Goal: Check status: Check status

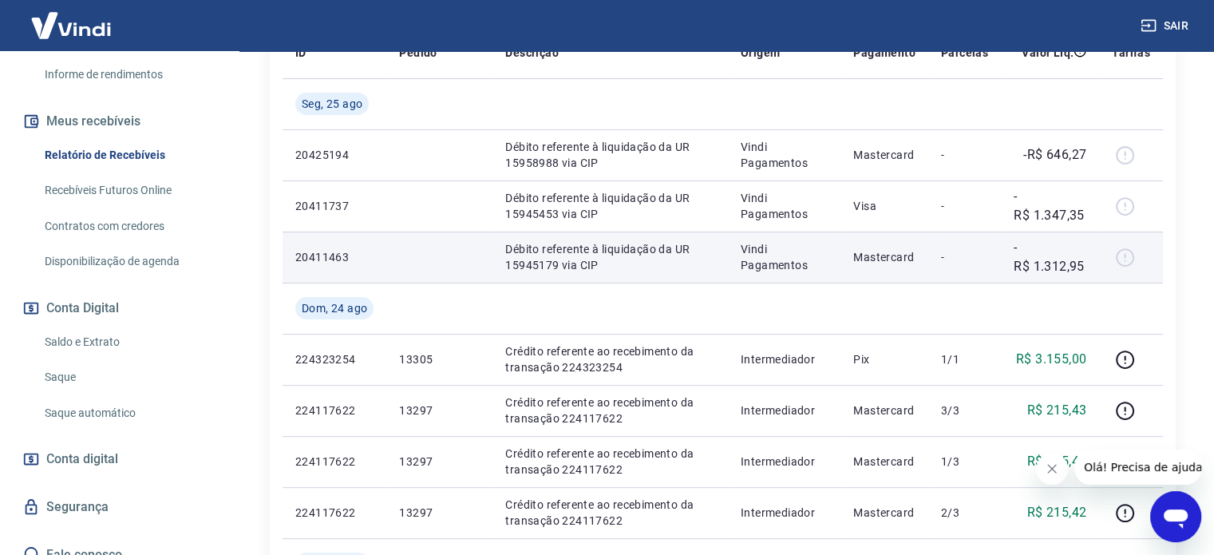
scroll to position [319, 0]
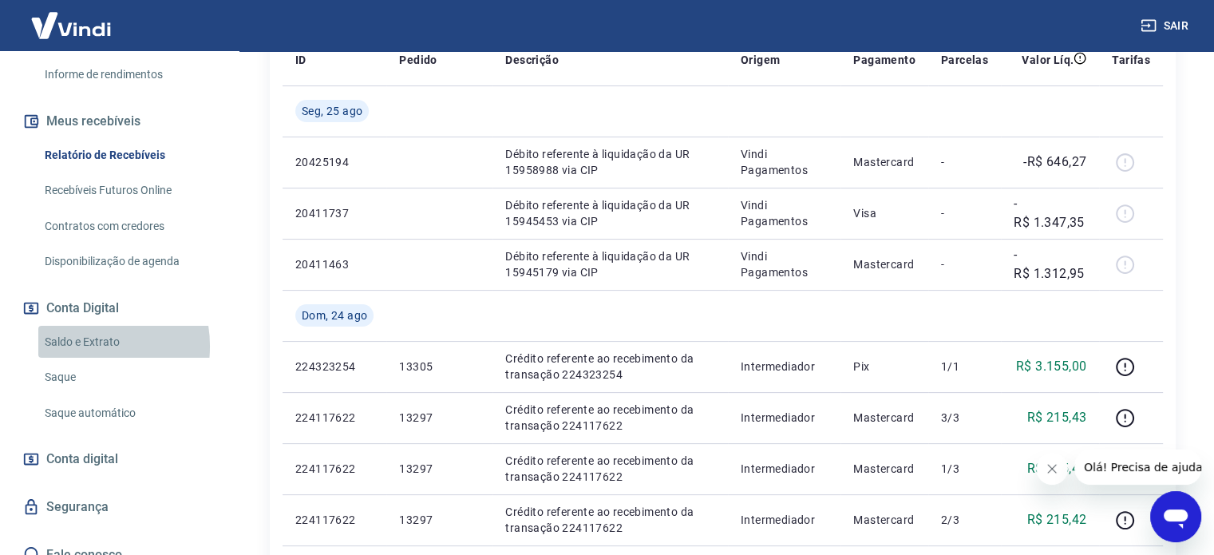
click at [80, 328] on link "Saldo e Extrato" at bounding box center [128, 342] width 181 height 33
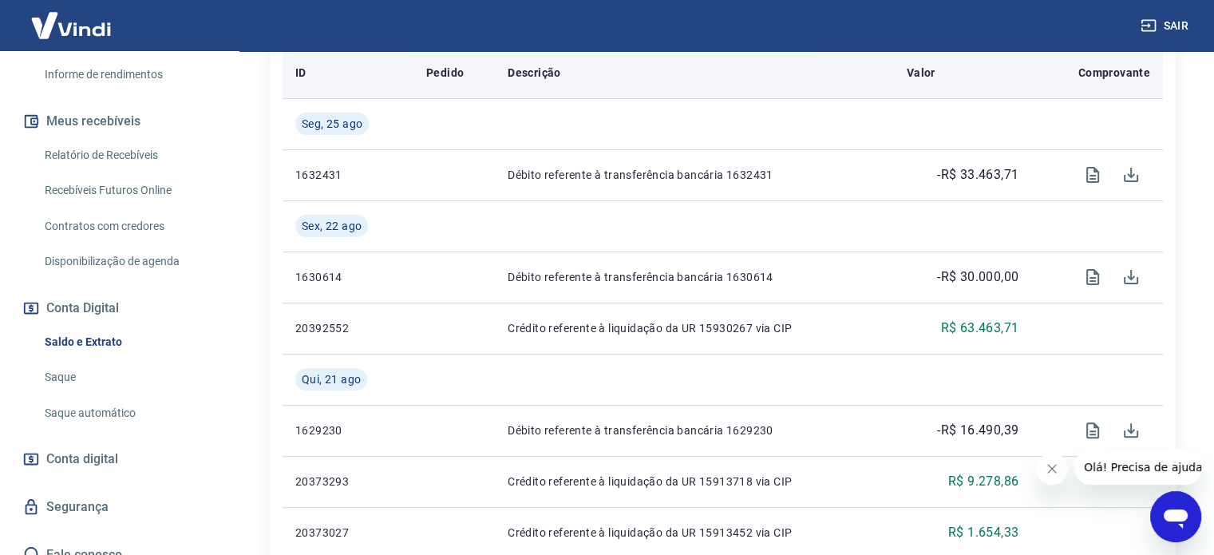
scroll to position [559, 0]
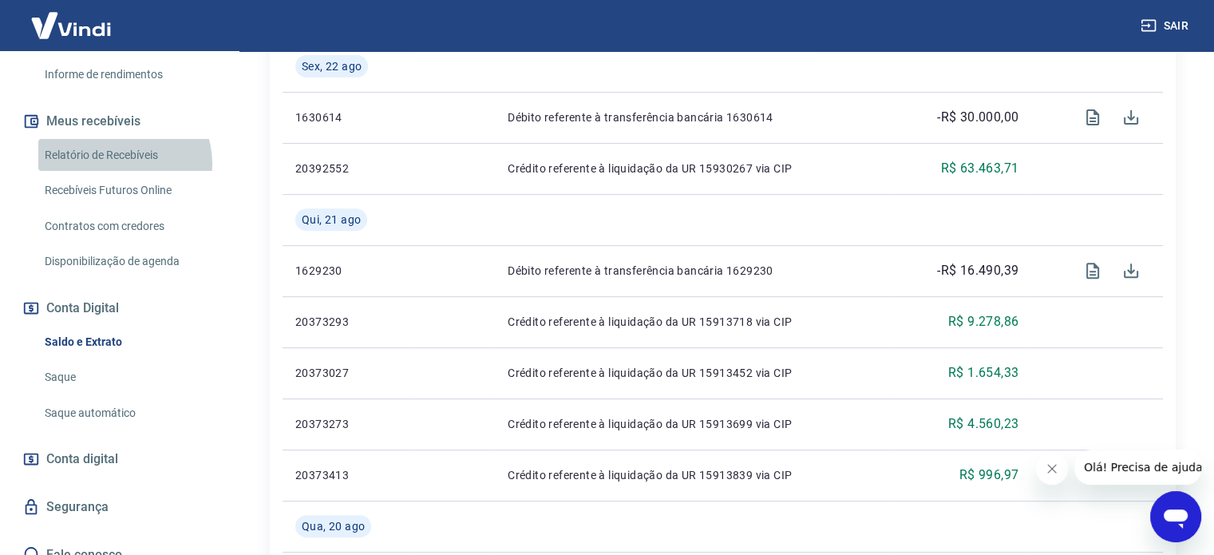
click at [116, 146] on link "Relatório de Recebíveis" at bounding box center [128, 155] width 181 height 33
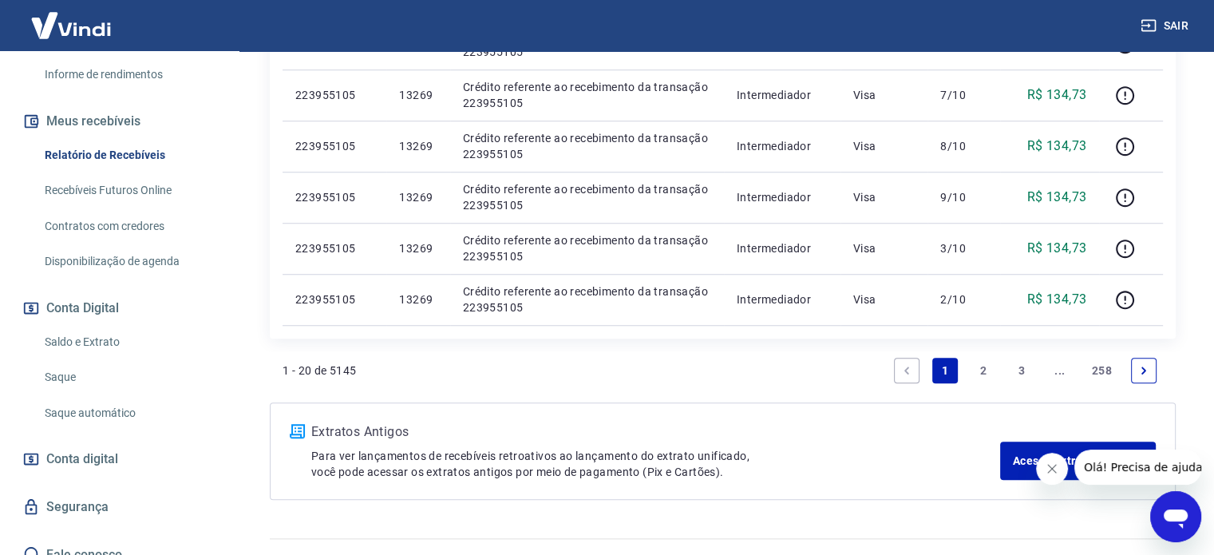
scroll to position [1286, 0]
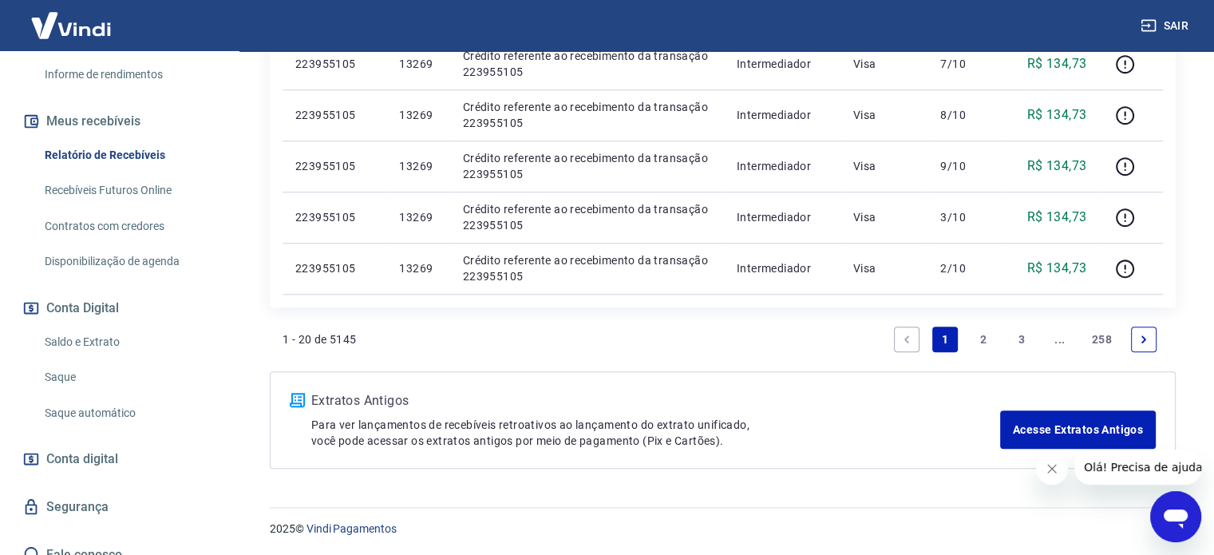
click at [987, 341] on link "2" at bounding box center [984, 340] width 26 height 26
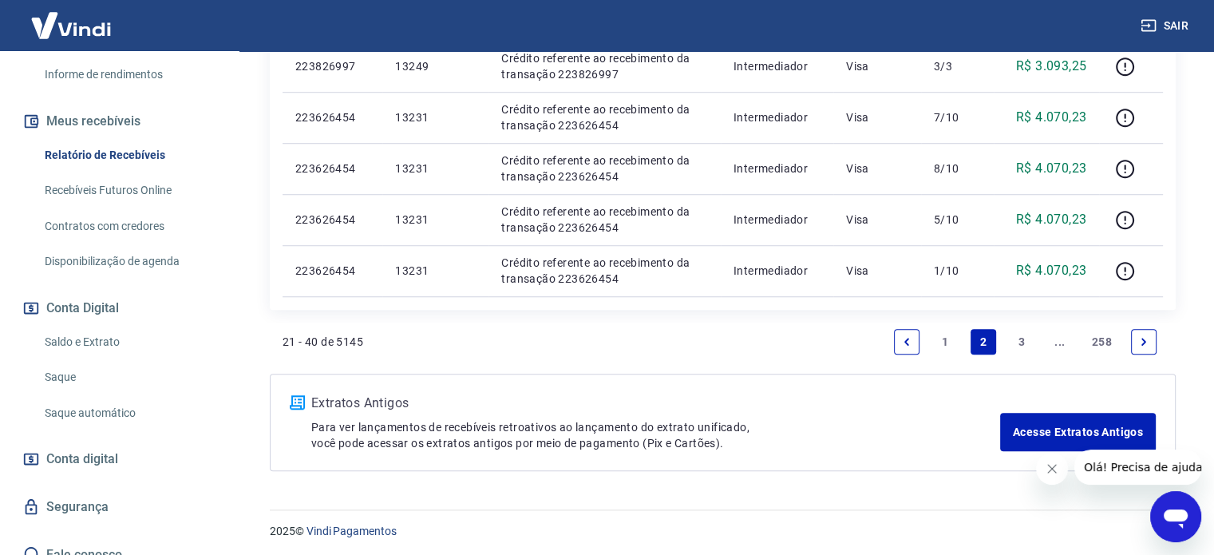
scroll to position [1235, 0]
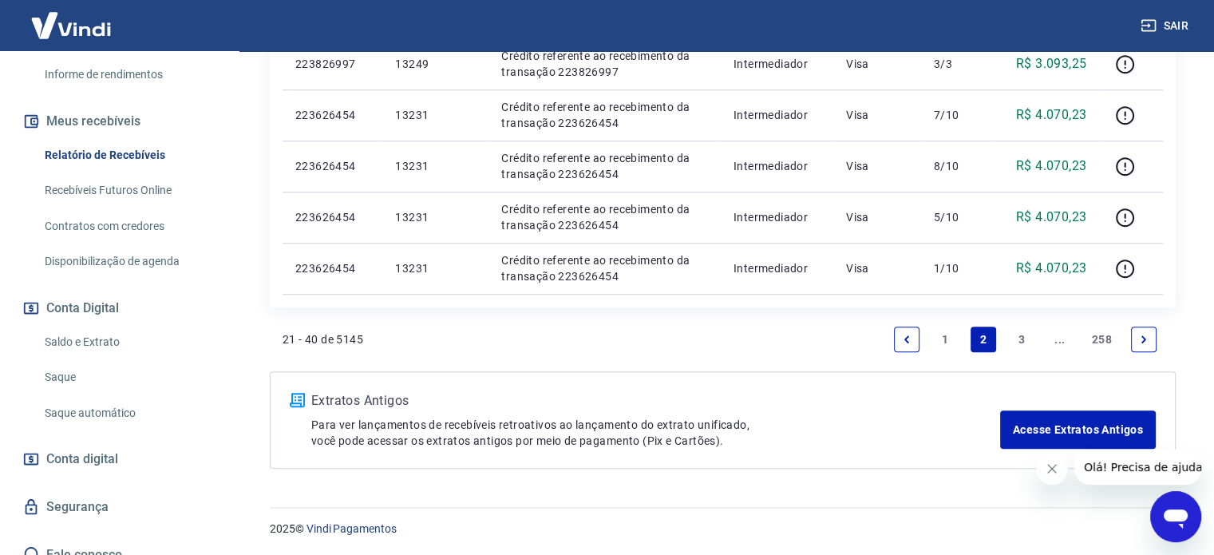
click at [945, 339] on link "1" at bounding box center [946, 340] width 26 height 26
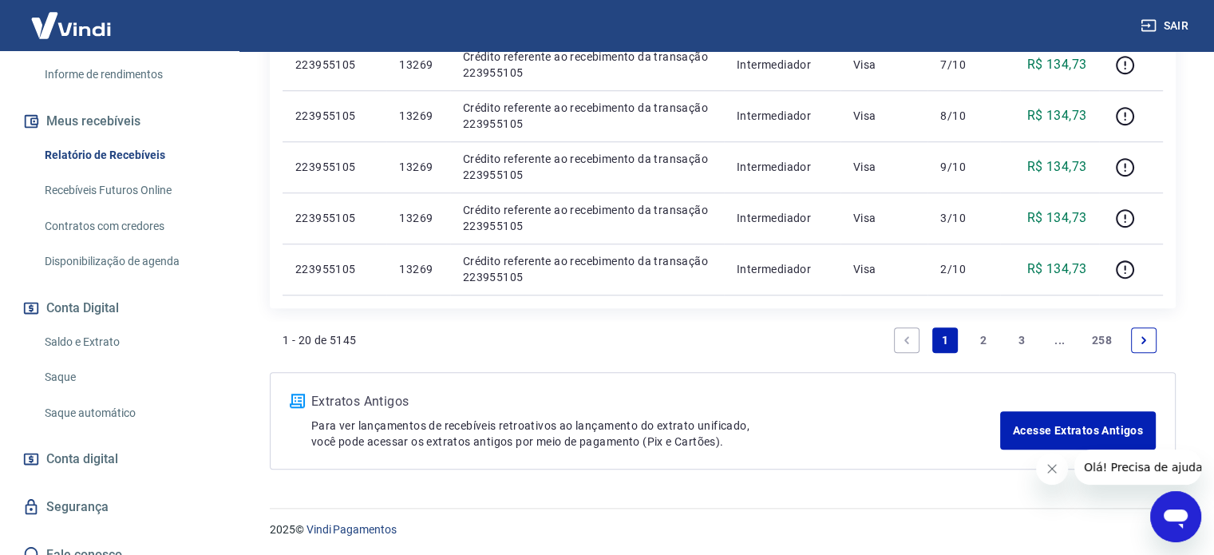
scroll to position [1286, 0]
click at [979, 349] on link "2" at bounding box center [984, 340] width 26 height 26
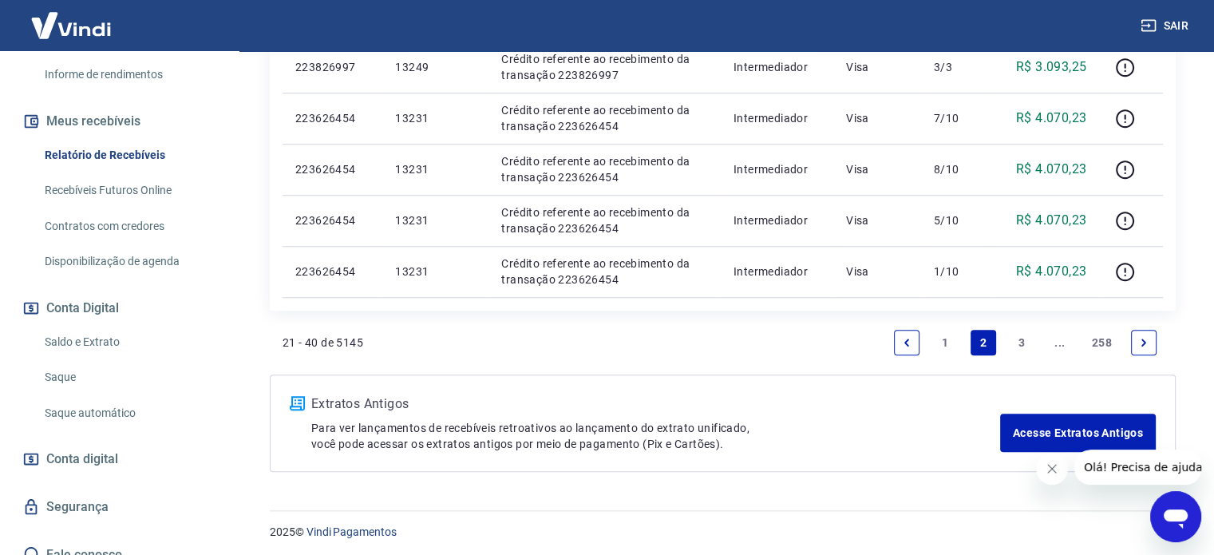
scroll to position [1235, 0]
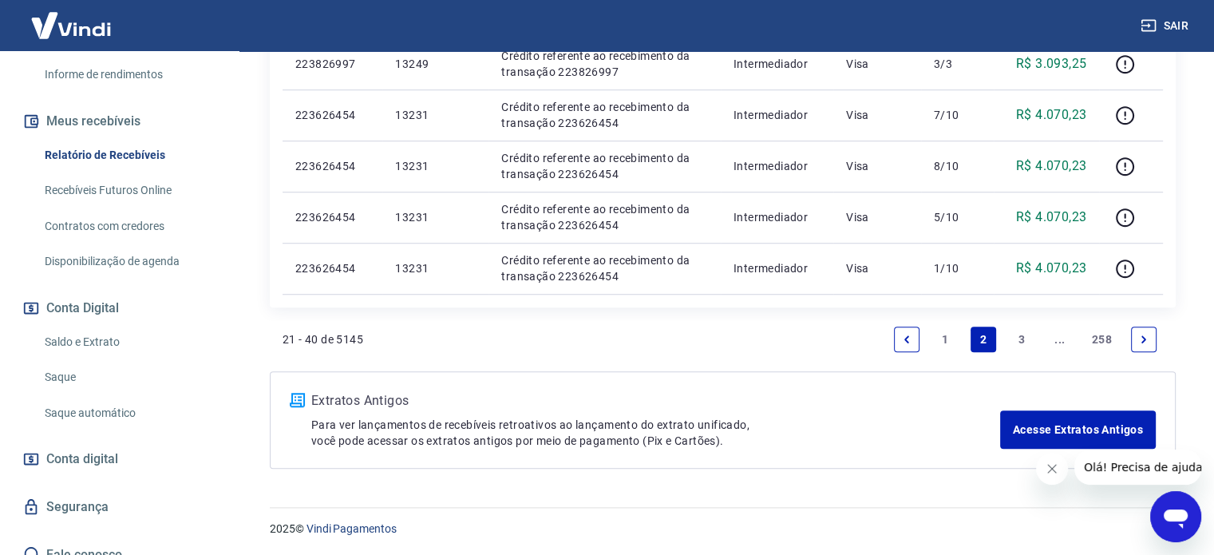
click at [944, 334] on link "1" at bounding box center [946, 340] width 26 height 26
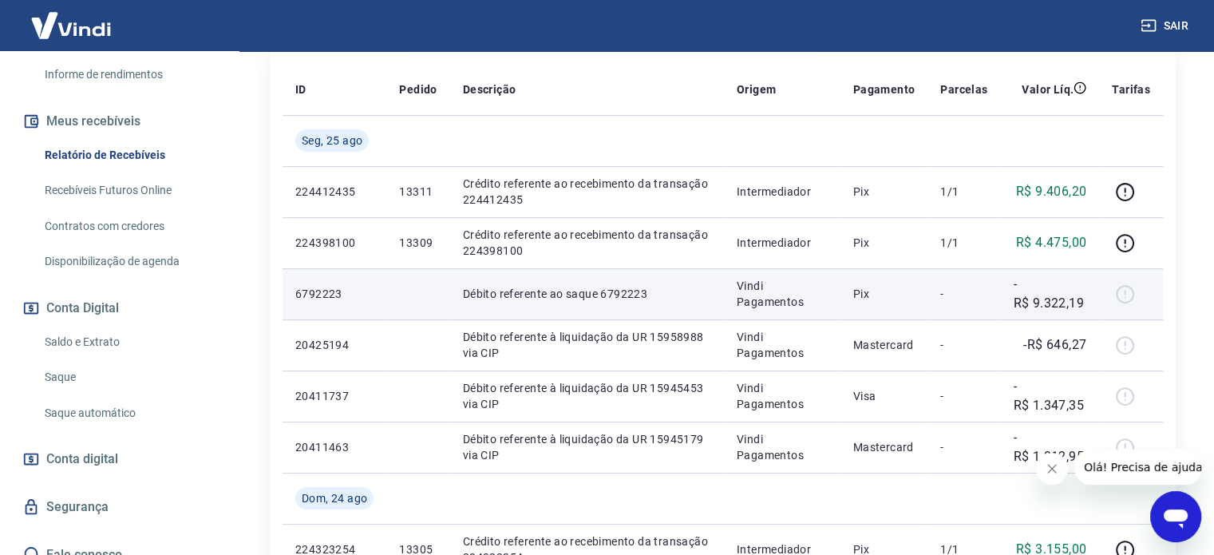
scroll to position [319, 0]
